Goal: Find specific page/section: Find specific page/section

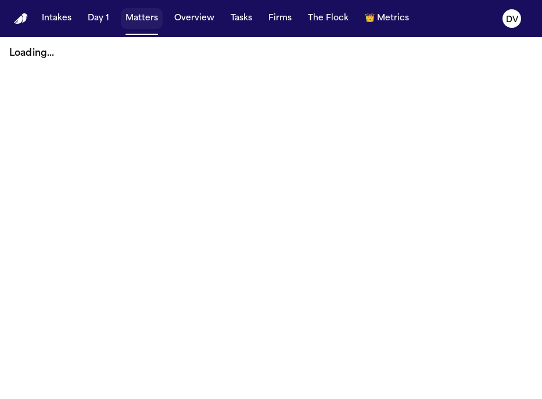
click at [135, 15] on button "Matters" at bounding box center [142, 18] width 42 height 21
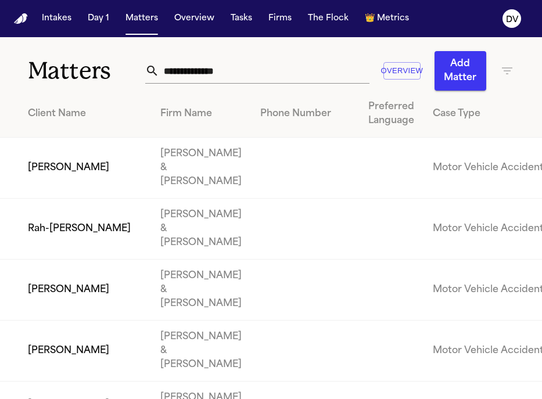
click at [233, 66] on input "text" at bounding box center [264, 71] width 210 height 26
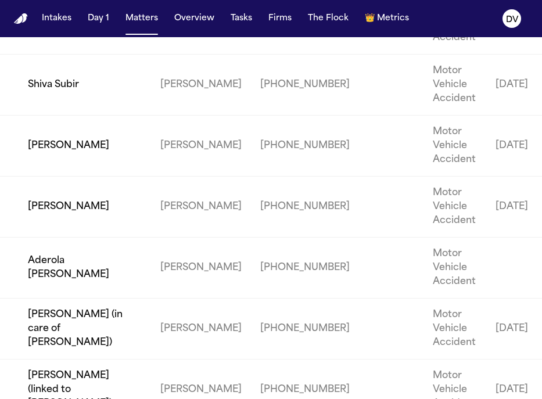
scroll to position [1000, 0]
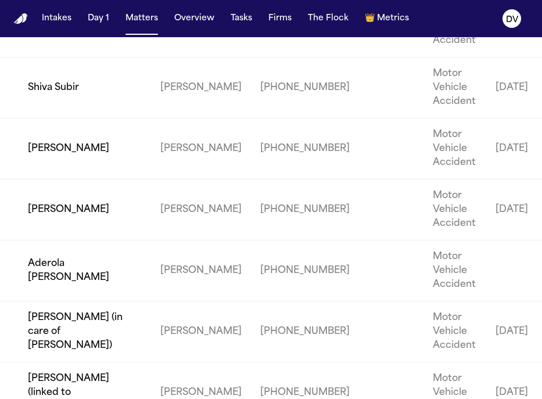
type input "******"
click at [53, 57] on td "[PERSON_NAME]" at bounding box center [75, 26] width 151 height 61
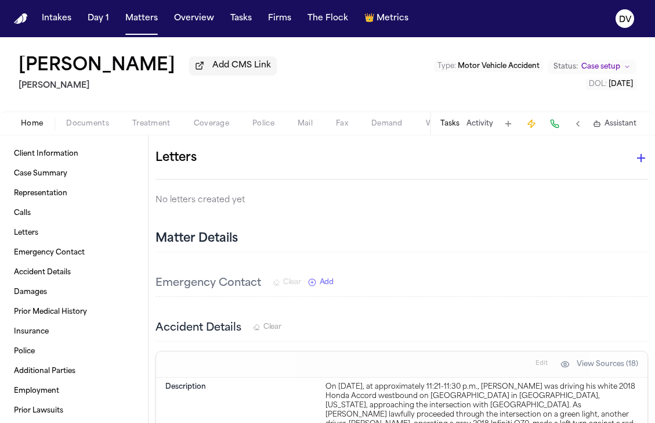
scroll to position [369, 0]
